Goal: Use online tool/utility: Utilize a website feature to perform a specific function

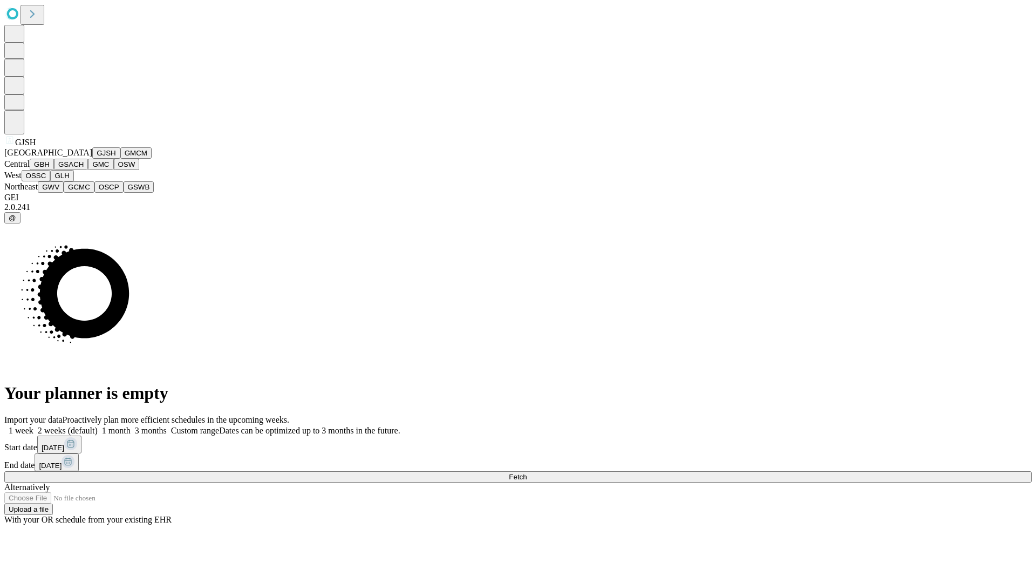
click at [92, 159] on button "GJSH" at bounding box center [106, 152] width 28 height 11
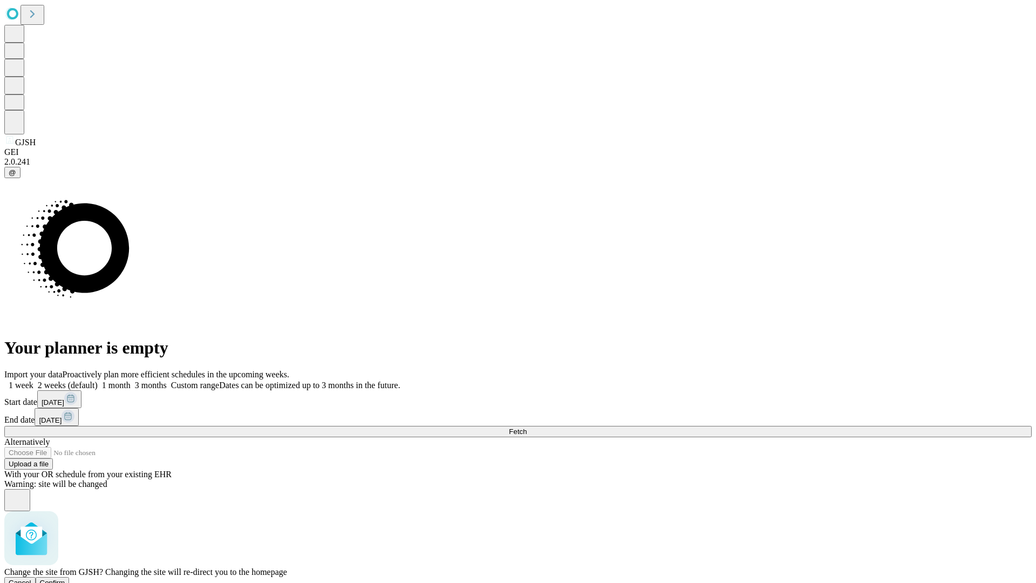
click at [65, 578] on span "Confirm" at bounding box center [52, 582] width 25 height 8
click at [131, 380] on label "1 month" at bounding box center [114, 384] width 33 height 9
click at [526, 427] on span "Fetch" at bounding box center [518, 431] width 18 height 8
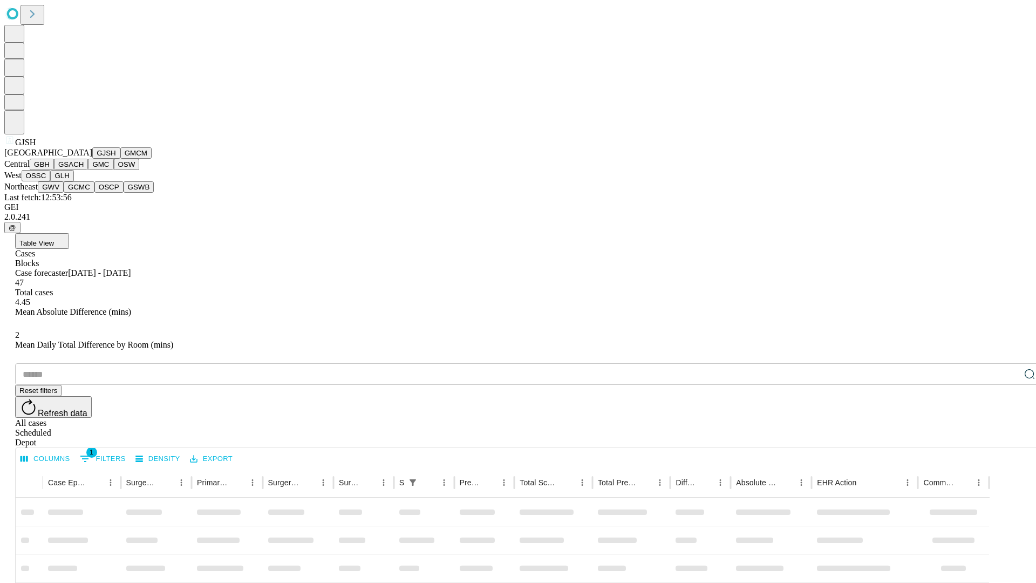
click at [120, 159] on button "GMCM" at bounding box center [135, 152] width 31 height 11
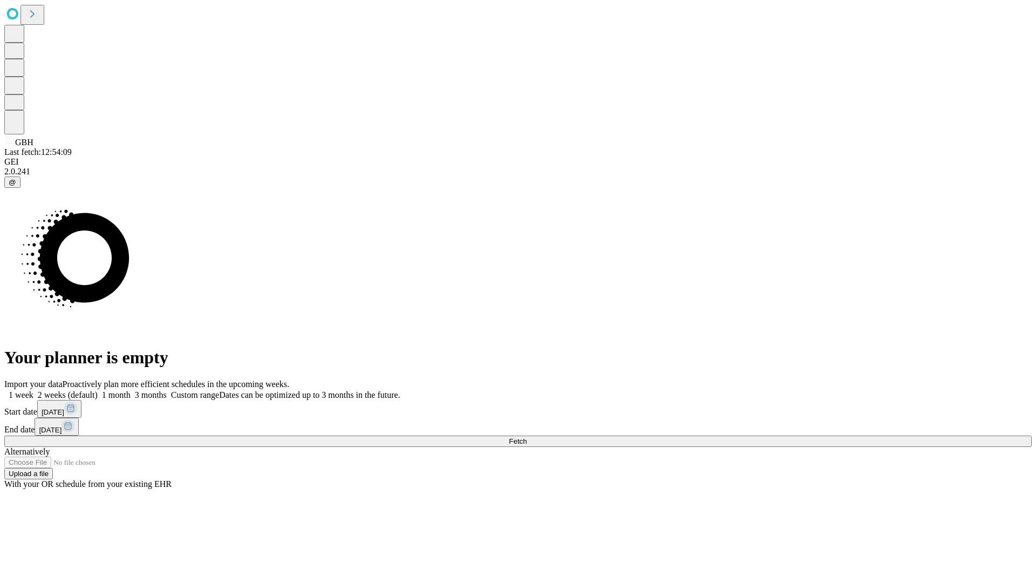
click at [526, 437] on span "Fetch" at bounding box center [518, 441] width 18 height 8
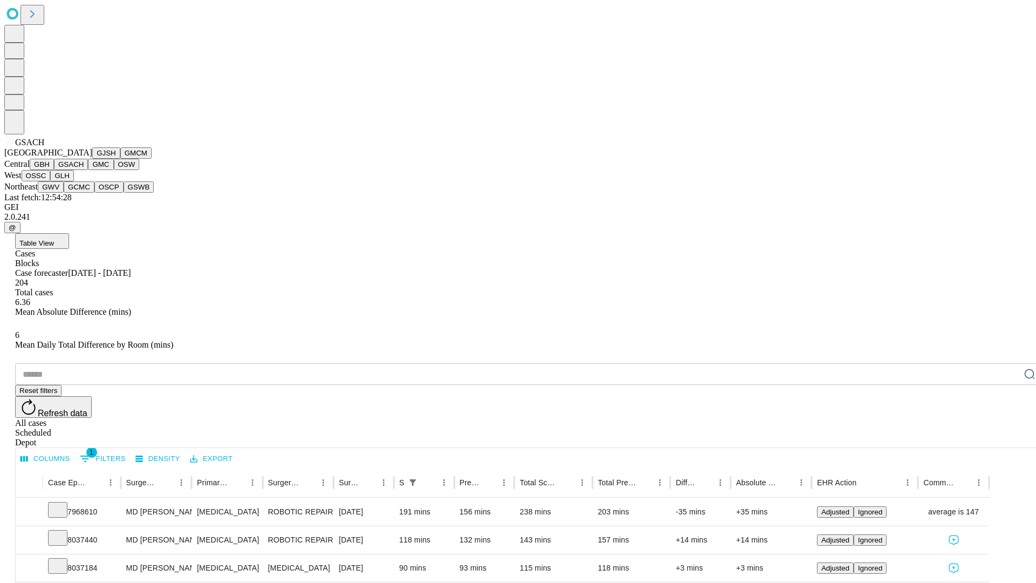
click at [88, 170] on button "GMC" at bounding box center [100, 164] width 25 height 11
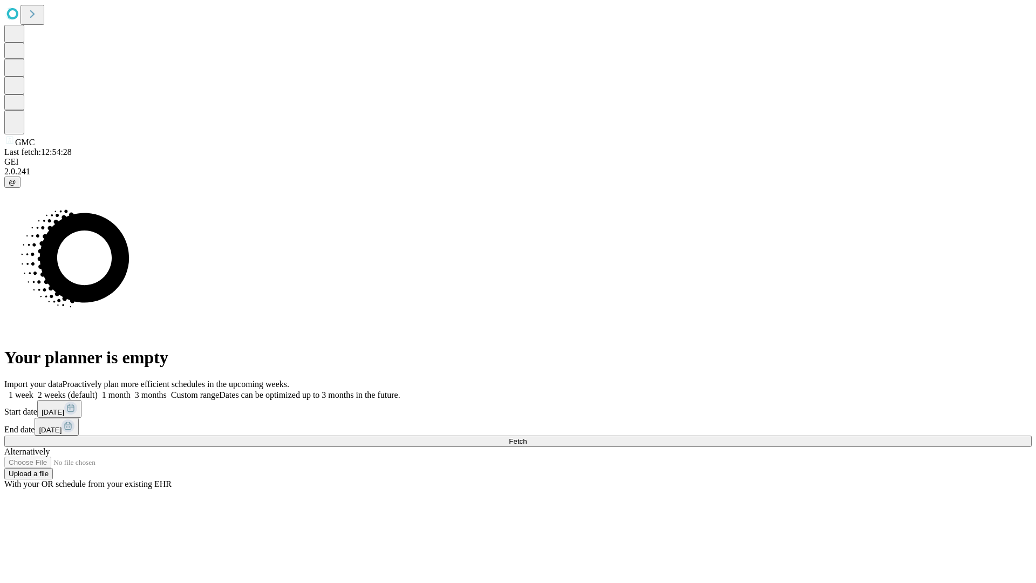
click at [131, 390] on label "1 month" at bounding box center [114, 394] width 33 height 9
click at [526, 437] on span "Fetch" at bounding box center [518, 441] width 18 height 8
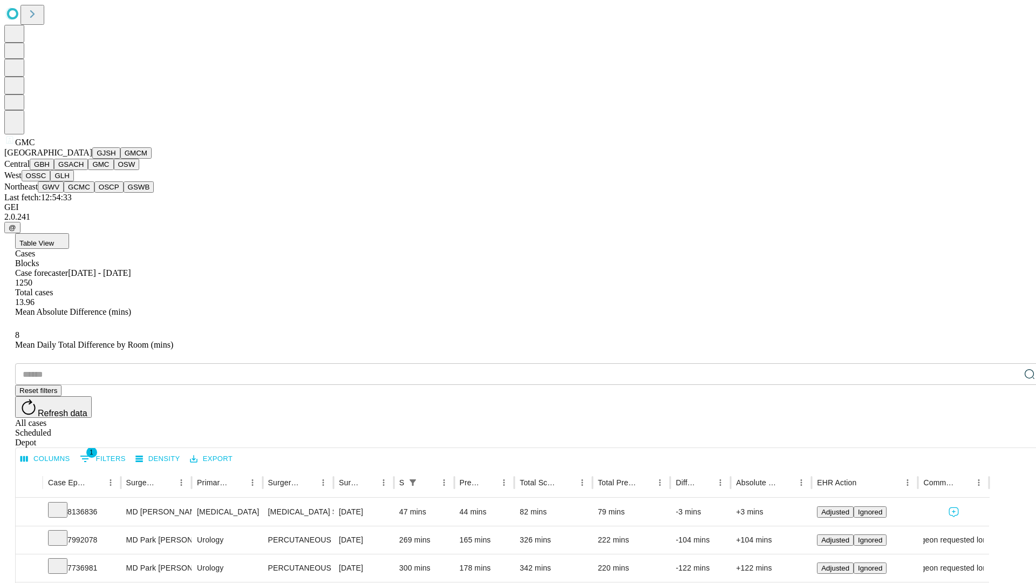
click at [114, 170] on button "OSW" at bounding box center [127, 164] width 26 height 11
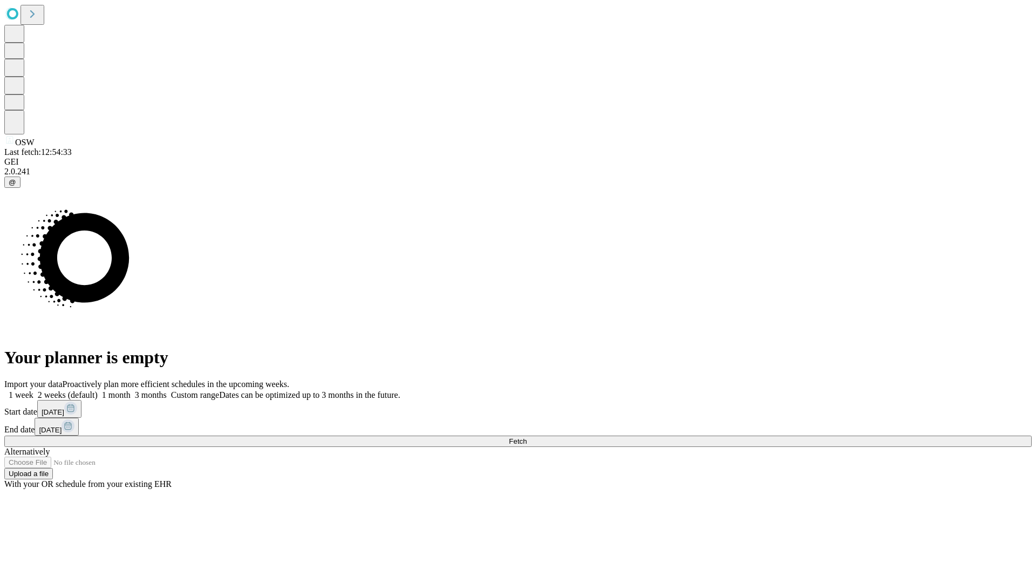
click at [131, 390] on label "1 month" at bounding box center [114, 394] width 33 height 9
click at [526, 437] on span "Fetch" at bounding box center [518, 441] width 18 height 8
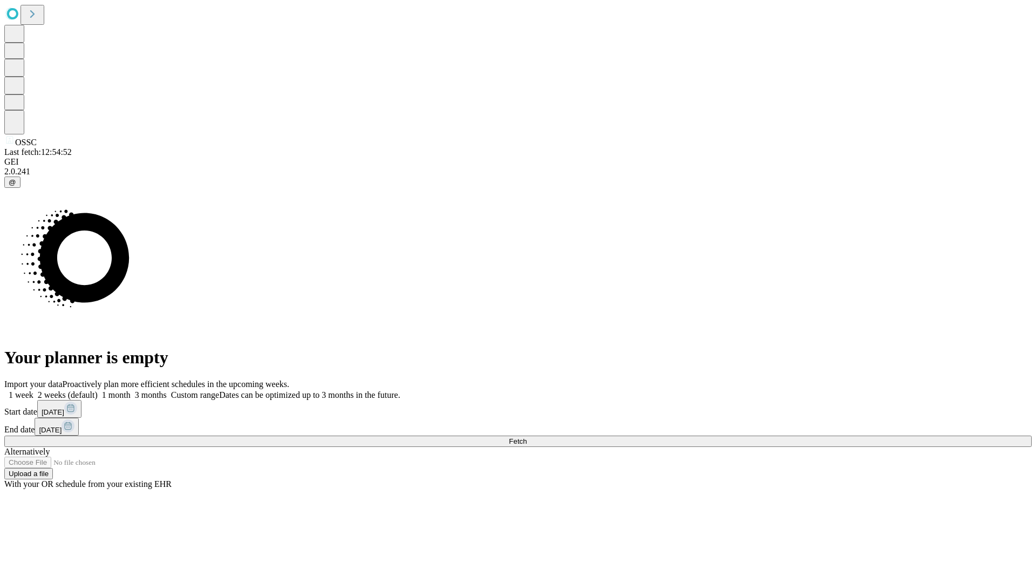
click at [131, 390] on label "1 month" at bounding box center [114, 394] width 33 height 9
click at [526, 437] on span "Fetch" at bounding box center [518, 441] width 18 height 8
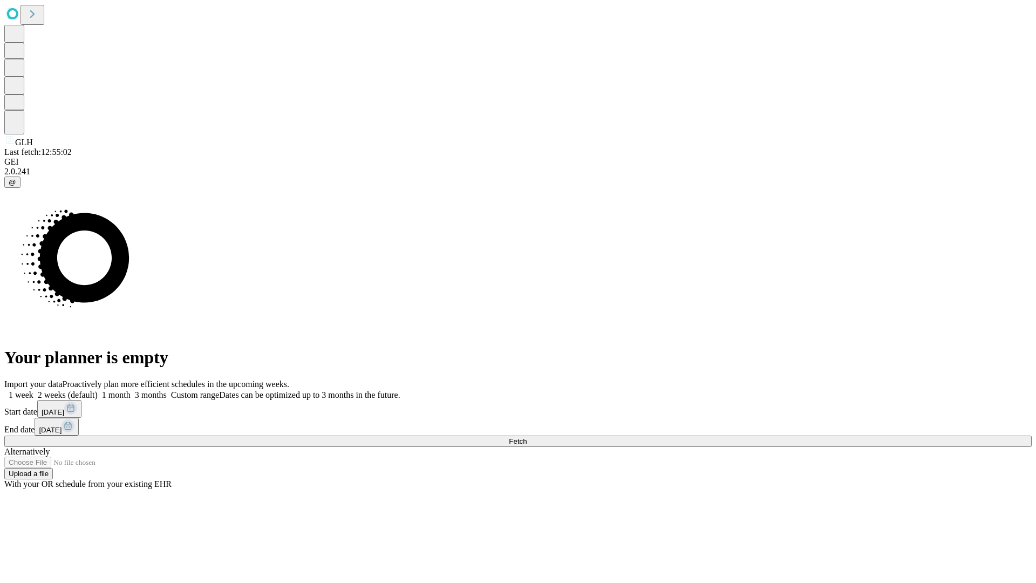
click at [131, 390] on label "1 month" at bounding box center [114, 394] width 33 height 9
click at [526, 437] on span "Fetch" at bounding box center [518, 441] width 18 height 8
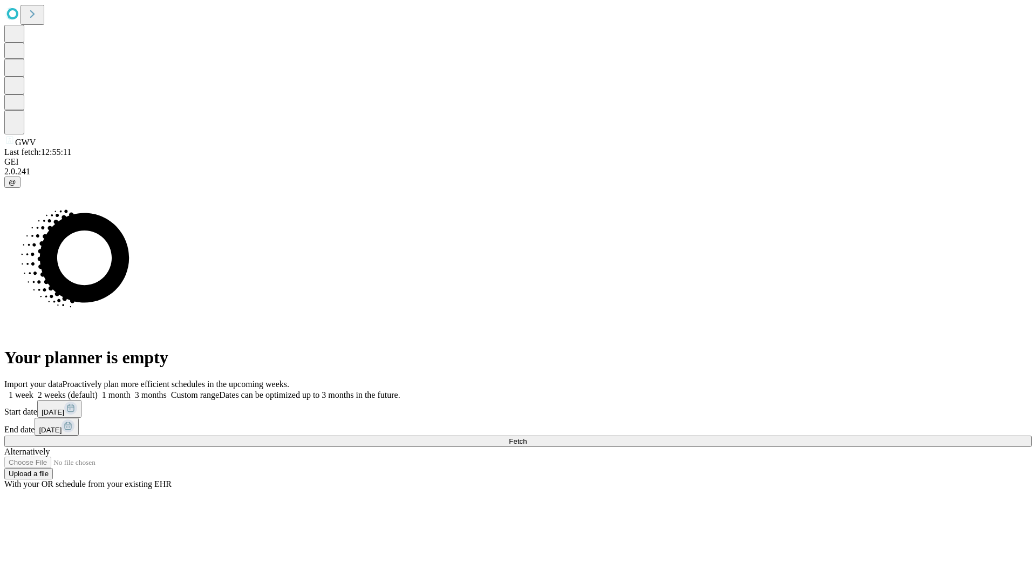
click at [526, 437] on span "Fetch" at bounding box center [518, 441] width 18 height 8
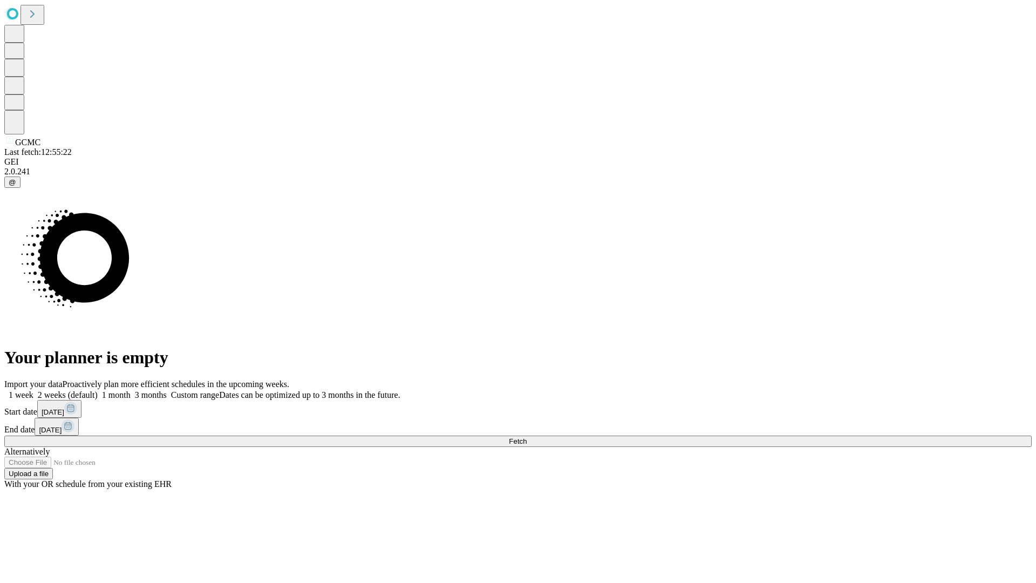
click at [131, 390] on label "1 month" at bounding box center [114, 394] width 33 height 9
click at [526, 437] on span "Fetch" at bounding box center [518, 441] width 18 height 8
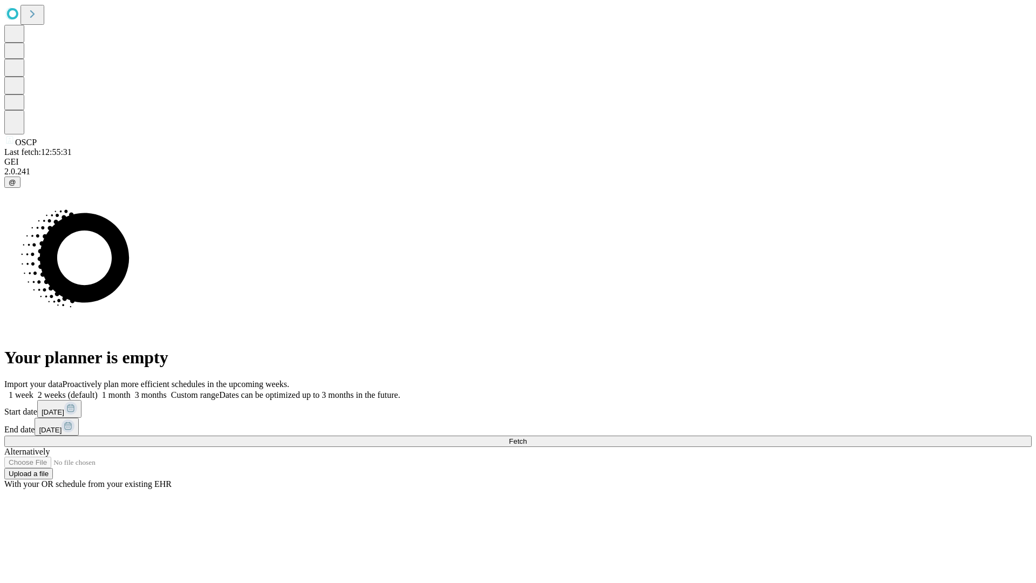
click at [526, 437] on span "Fetch" at bounding box center [518, 441] width 18 height 8
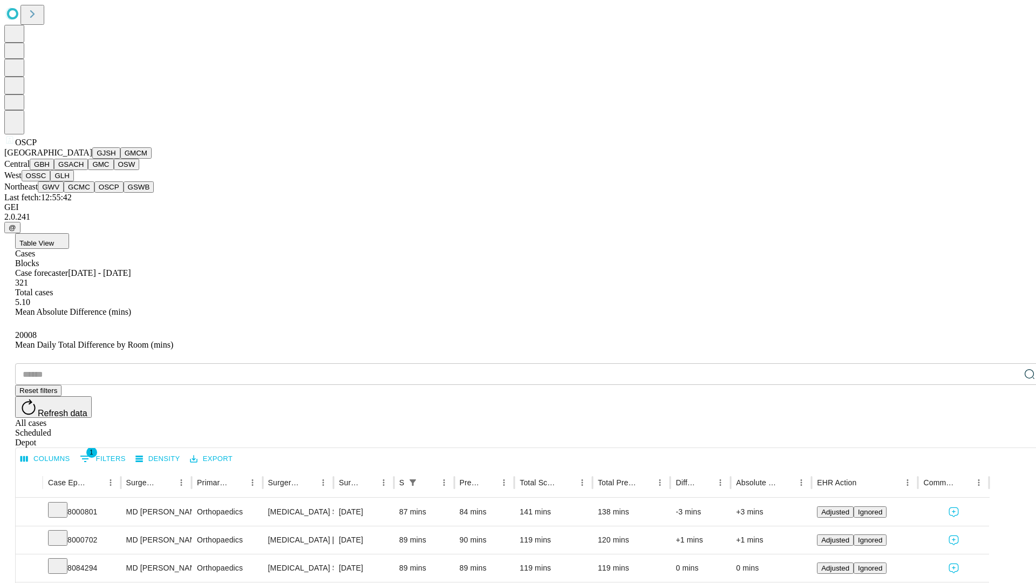
click at [124, 193] on button "GSWB" at bounding box center [139, 186] width 31 height 11
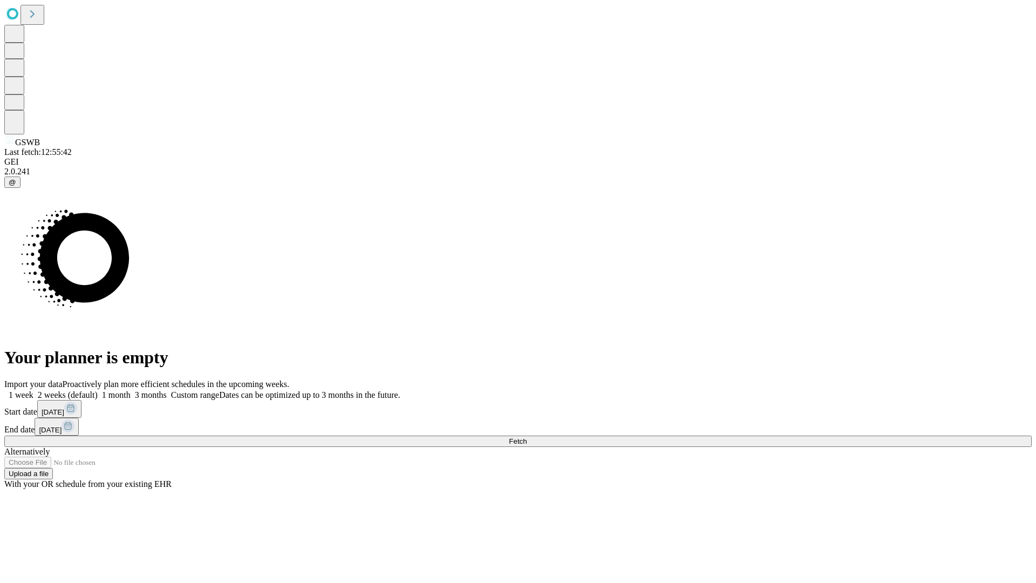
click at [131, 390] on label "1 month" at bounding box center [114, 394] width 33 height 9
click at [526, 437] on span "Fetch" at bounding box center [518, 441] width 18 height 8
